Goal: Task Accomplishment & Management: Manage account settings

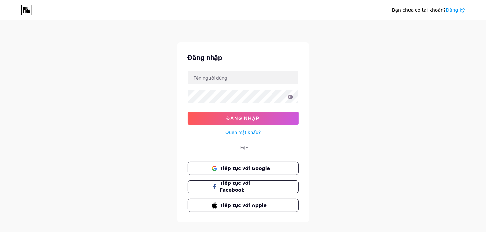
click at [391, 113] on div "Bạn chưa có tài khoản? Đăng ký Đăng nhập Đăng nhập Quên mật khẩu? Hoặc Tiếp tục…" at bounding box center [243, 121] width 486 height 243
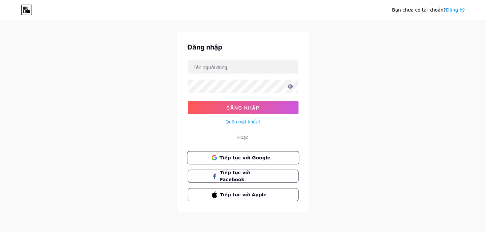
click at [230, 151] on button "Tiếp tục với Google" at bounding box center [243, 158] width 112 height 14
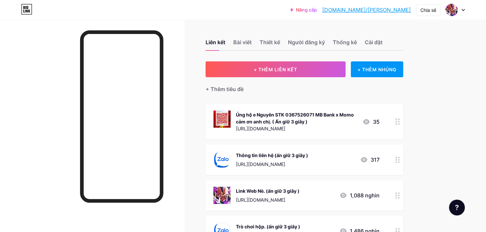
click at [395, 191] on div at bounding box center [397, 195] width 11 height 30
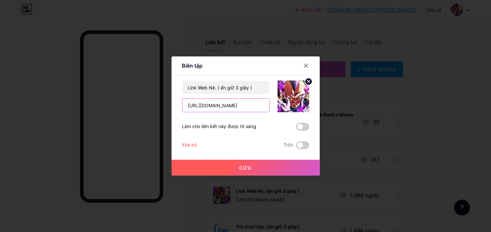
click at [224, 105] on input "[URL][DOMAIN_NAME]" at bounding box center [226, 105] width 87 height 13
click at [218, 107] on input "[URL][DOMAIN_NAME]" at bounding box center [226, 105] width 87 height 13
type input "[URL][DOMAIN_NAME]"
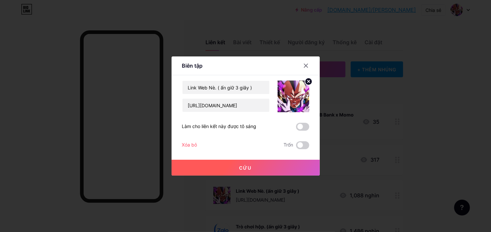
click at [251, 165] on font "Cứu" at bounding box center [246, 168] width 13 height 6
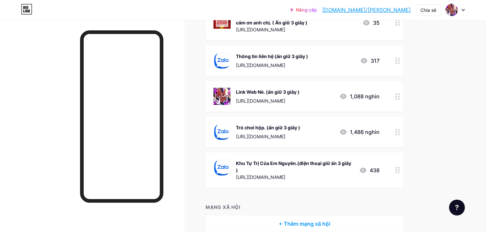
scroll to position [131, 0]
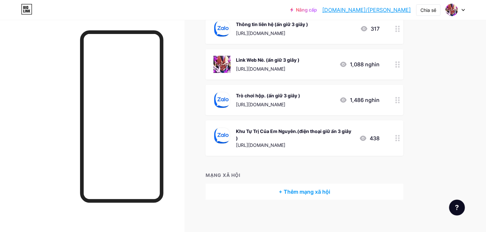
click at [392, 97] on div at bounding box center [397, 100] width 11 height 30
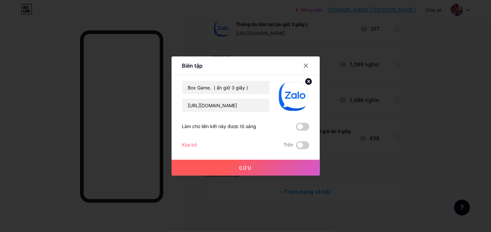
click at [250, 113] on div "Box Game. ( ấn giữ 3 giây ) [URL][DOMAIN_NAME] [PERSON_NAME] liên [PERSON_NAME]…" at bounding box center [245, 114] width 127 height 69
click at [253, 103] on input "[URL][DOMAIN_NAME]" at bounding box center [226, 105] width 87 height 13
paste input "jqwlzq719"
type input "[URL][DOMAIN_NAME]"
click at [236, 164] on button "Cứu" at bounding box center [246, 167] width 148 height 16
